Goal: Information Seeking & Learning: Learn about a topic

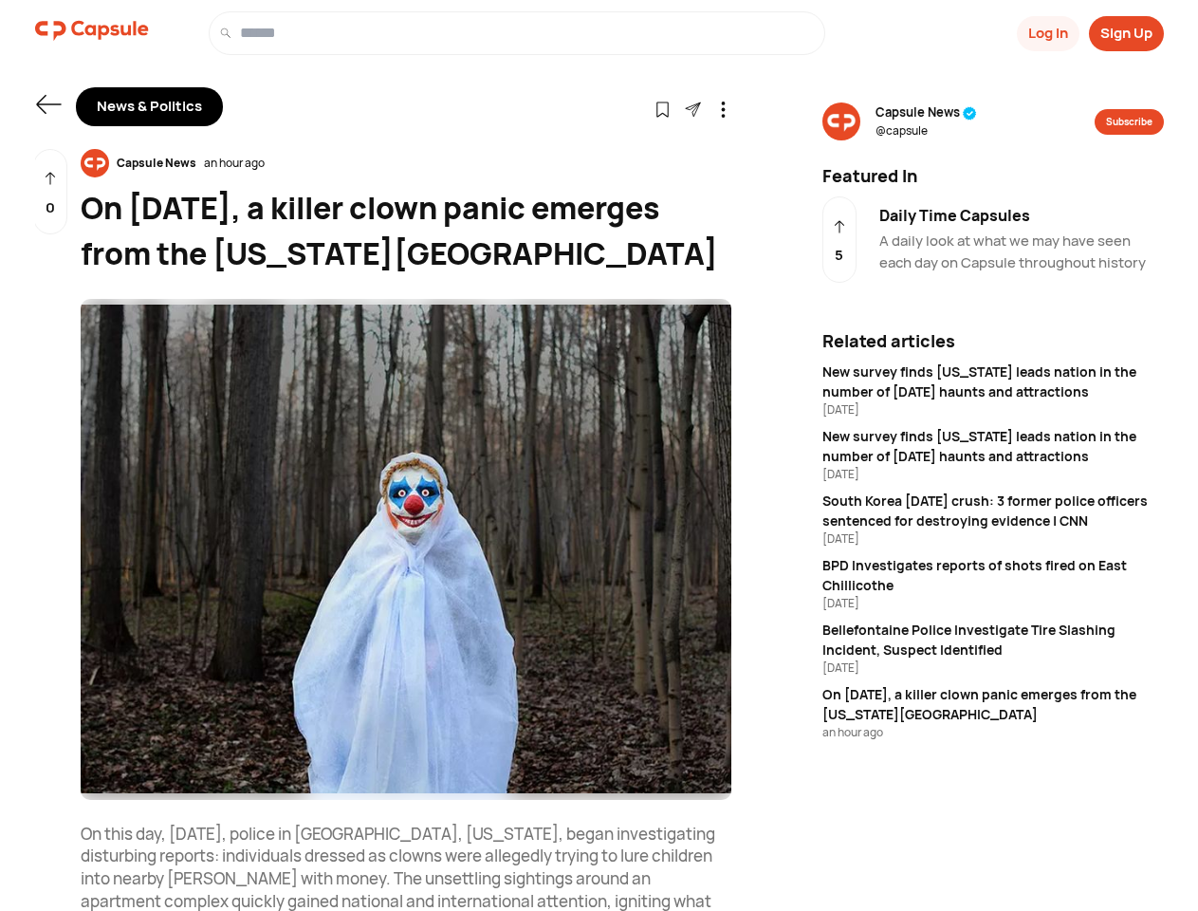
click at [1046, 33] on button "Log In" at bounding box center [1048, 33] width 63 height 35
click at [1126, 33] on button "Sign Up" at bounding box center [1126, 33] width 75 height 35
click at [48, 104] on icon at bounding box center [48, 104] width 25 height 19
click at [662, 108] on icon at bounding box center [663, 110] width 16 height 16
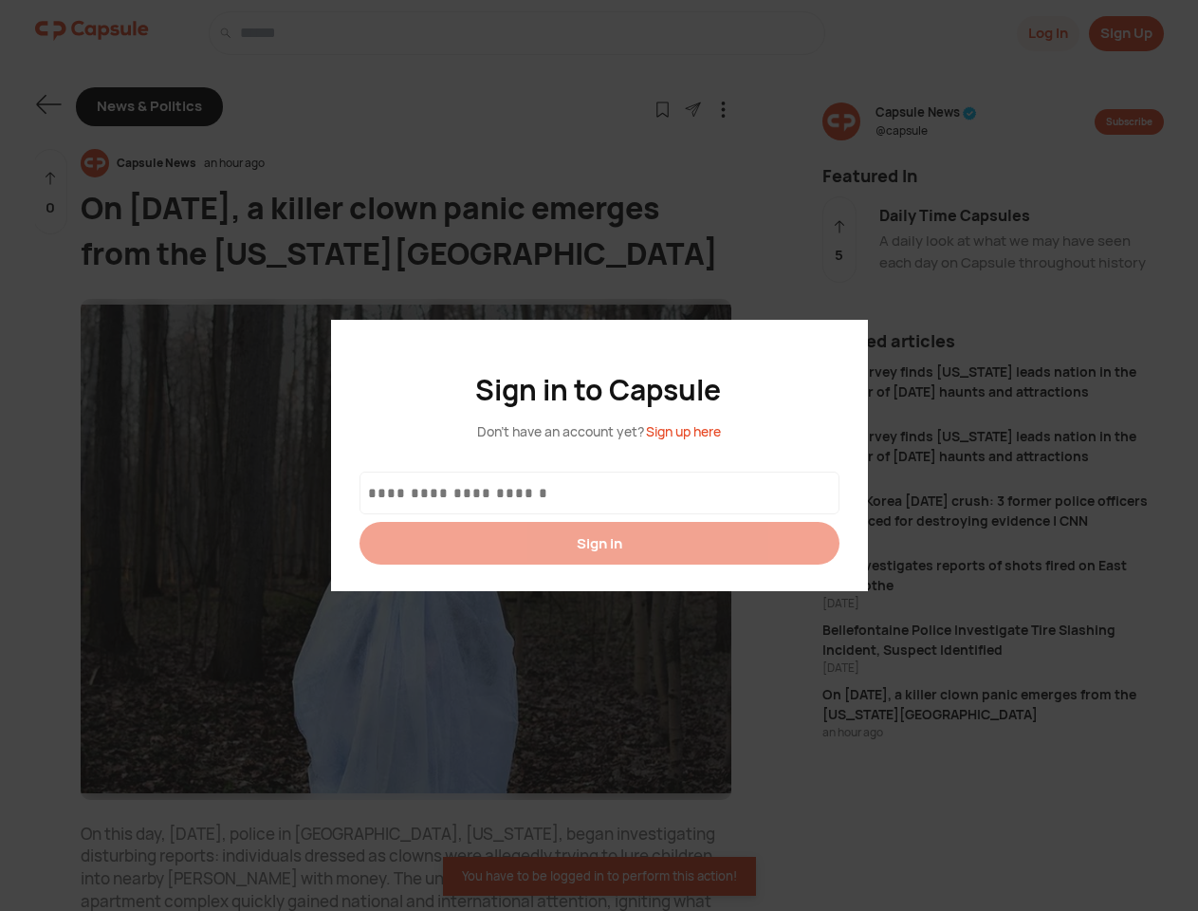
click at [693, 108] on div at bounding box center [599, 455] width 1198 height 911
click at [723, 108] on icon at bounding box center [723, 110] width 16 height 16
click at [406, 163] on div "Capsule News an hour ago" at bounding box center [406, 163] width 651 height 28
click at [406, 549] on img at bounding box center [406, 549] width 651 height 501
click at [50, 192] on div "0" at bounding box center [50, 192] width 34 height 86
